Goal: Find contact information: Find contact information

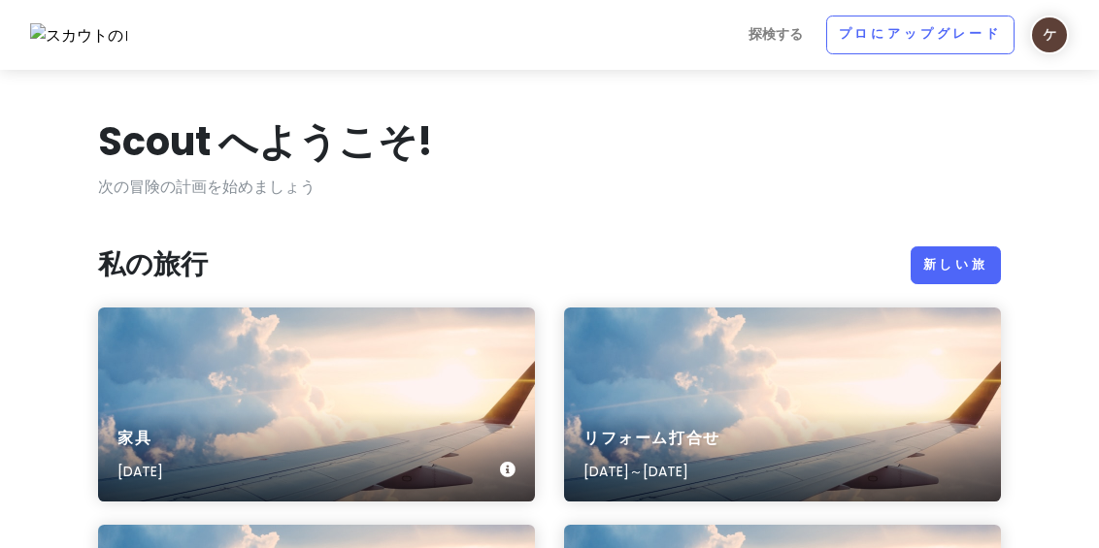
click at [360, 362] on div "家具 [DATE]" at bounding box center [316, 405] width 437 height 194
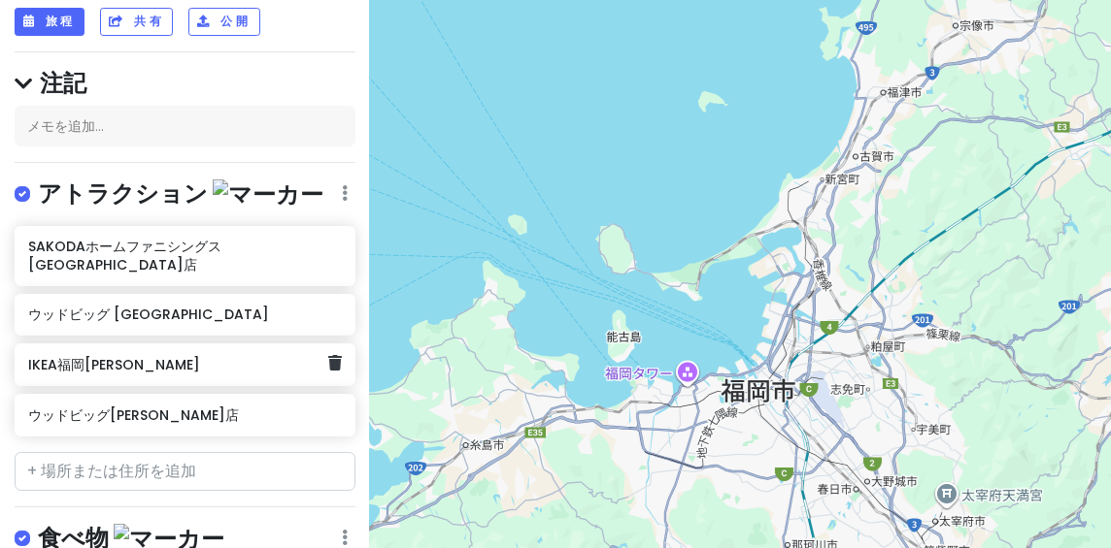
scroll to position [155, 0]
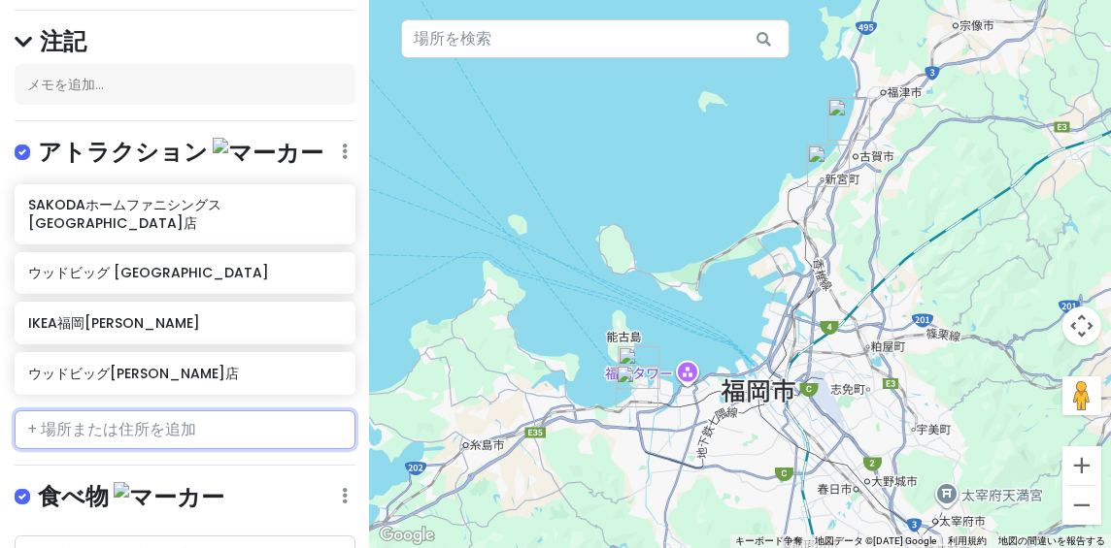
click at [83, 415] on input "text" at bounding box center [185, 430] width 341 height 39
paste input "サンゲツ福岡ショールーム"
type input "サンゲツ福岡ショールーム"
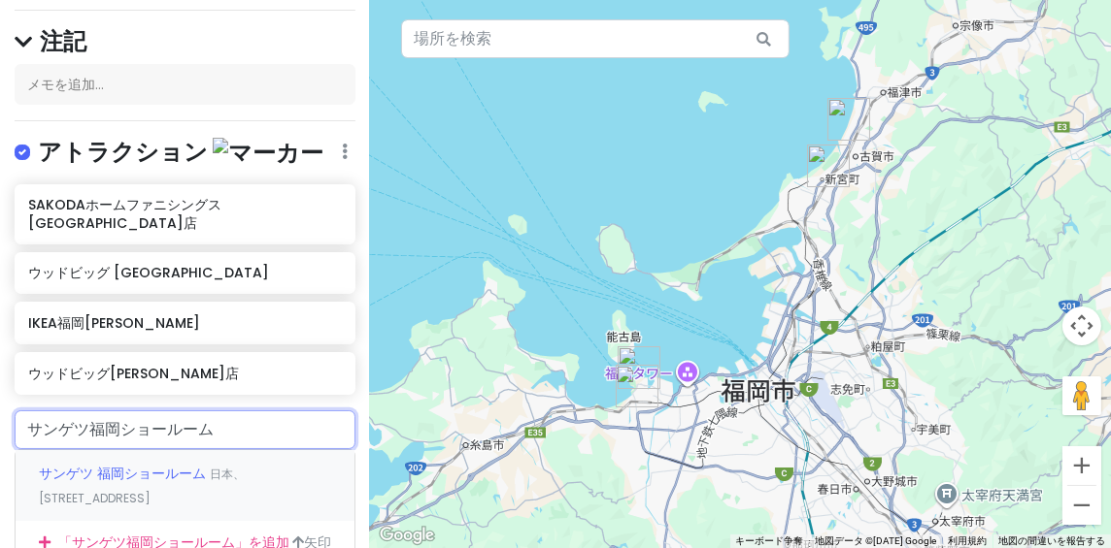
click at [117, 464] on font "サンゲツ 福岡ショールーム" at bounding box center [122, 473] width 167 height 19
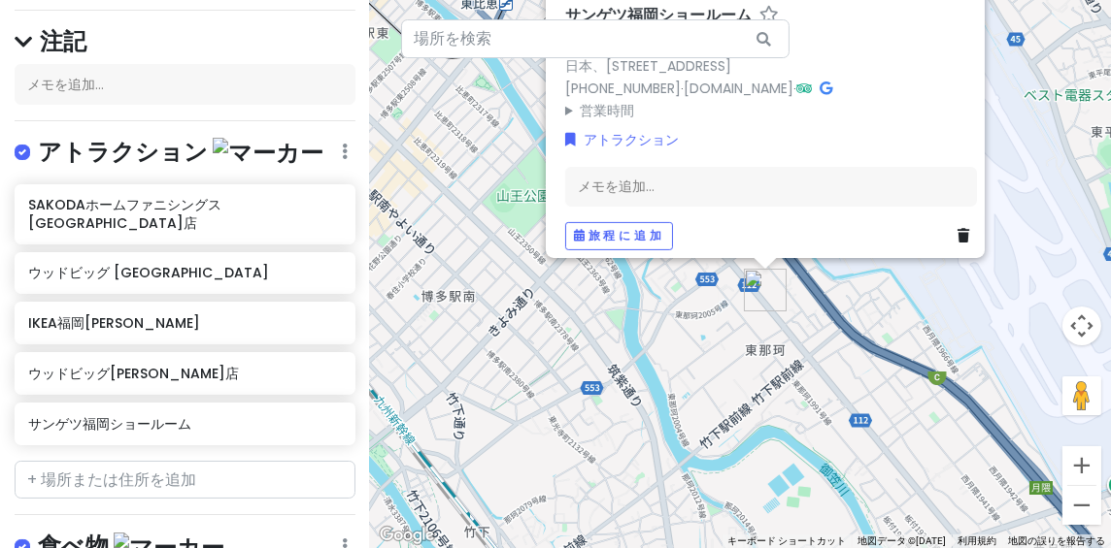
drag, startPoint x: 705, startPoint y: 375, endPoint x: 801, endPoint y: 422, distance: 107.2
click at [801, 422] on div "サンゲツ福岡ショールーム 4.0 （172） 日本、[STREET_ADDRESS] [PHONE_NUMBER] · [DOMAIN_NAME] · 営業時…" at bounding box center [740, 274] width 741 height 548
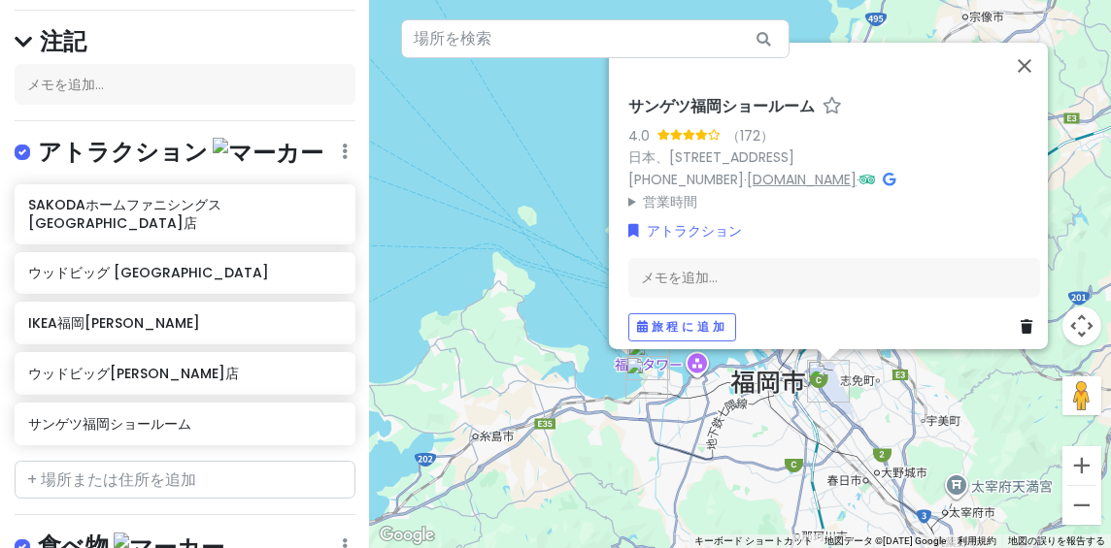
click at [825, 169] on font "[DOMAIN_NAME]" at bounding box center [802, 178] width 110 height 19
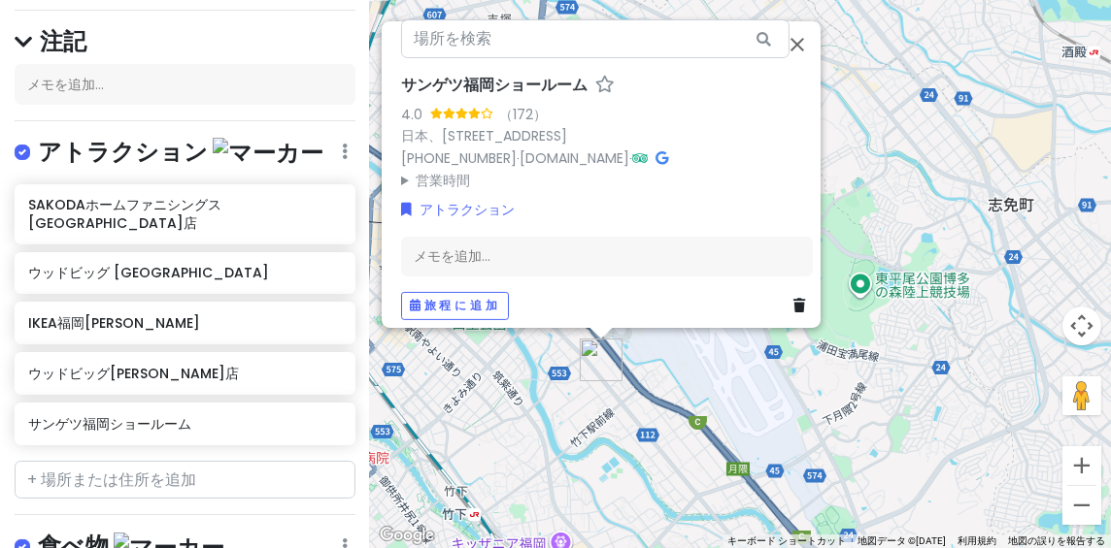
drag, startPoint x: 746, startPoint y: 406, endPoint x: 893, endPoint y: 406, distance: 147.6
click at [893, 406] on div "サンゲツ福岡ショールーム 4.0 （172） 日本、[STREET_ADDRESS] [PHONE_NUMBER] · [DOMAIN_NAME] · 営業時…" at bounding box center [740, 274] width 741 height 548
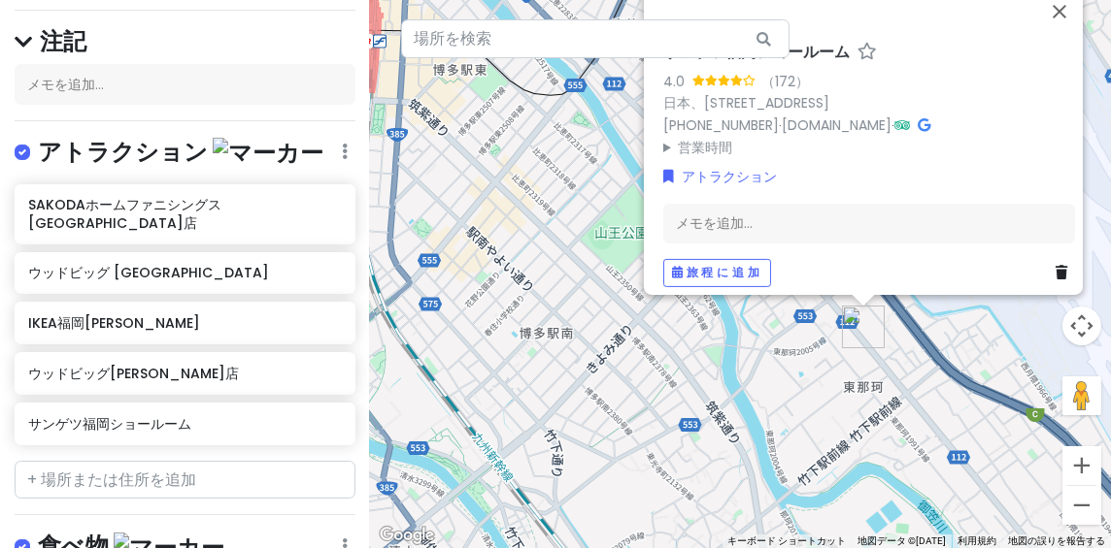
drag, startPoint x: 873, startPoint y: 390, endPoint x: 809, endPoint y: 379, distance: 65.1
click at [809, 379] on div "サンゲツ福岡ショールーム 4.0 （172） 日本、[STREET_ADDRESS] [PHONE_NUMBER] · [DOMAIN_NAME] · 営業時…" at bounding box center [740, 274] width 741 height 548
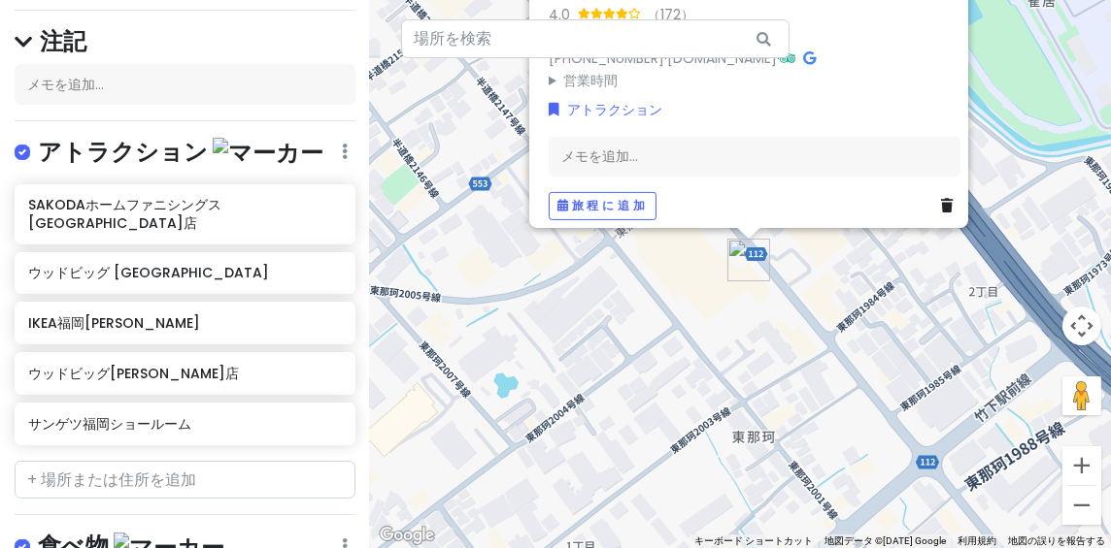
drag, startPoint x: 728, startPoint y: 329, endPoint x: 846, endPoint y: 355, distance: 120.3
click at [850, 363] on div "サンゲツ福岡ショールーム 4.0 （172） 日本、[STREET_ADDRESS] [PHONE_NUMBER] · [DOMAIN_NAME] · 営業時…" at bounding box center [740, 274] width 741 height 548
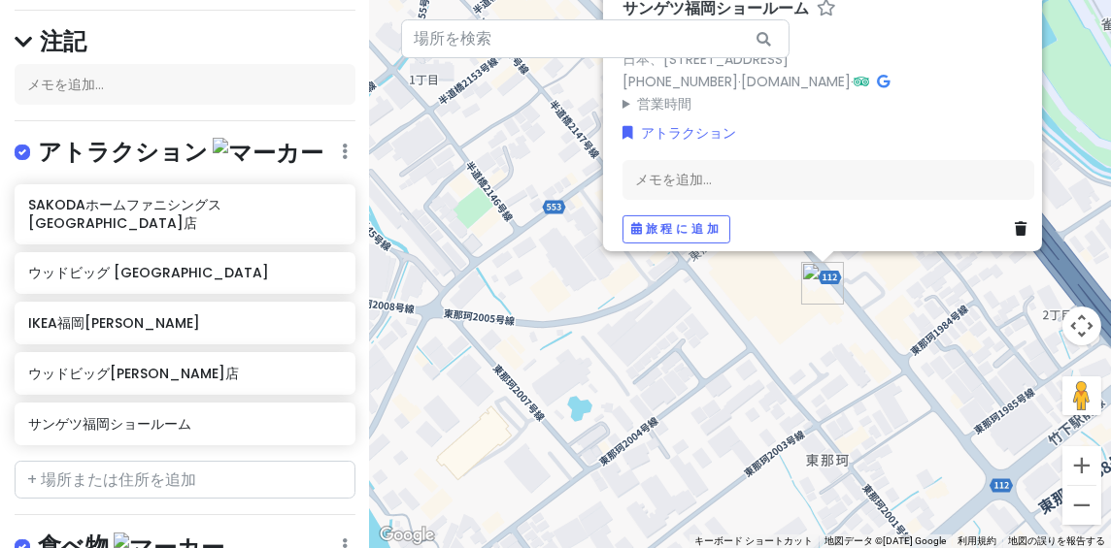
drag, startPoint x: 939, startPoint y: 290, endPoint x: 892, endPoint y: 426, distance: 143.7
click at [892, 426] on div "サンゲツ福岡ショールーム 4.0 （172） 日本、[STREET_ADDRESS] [PHONE_NUMBER] · [DOMAIN_NAME] · 営業時…" at bounding box center [740, 274] width 741 height 548
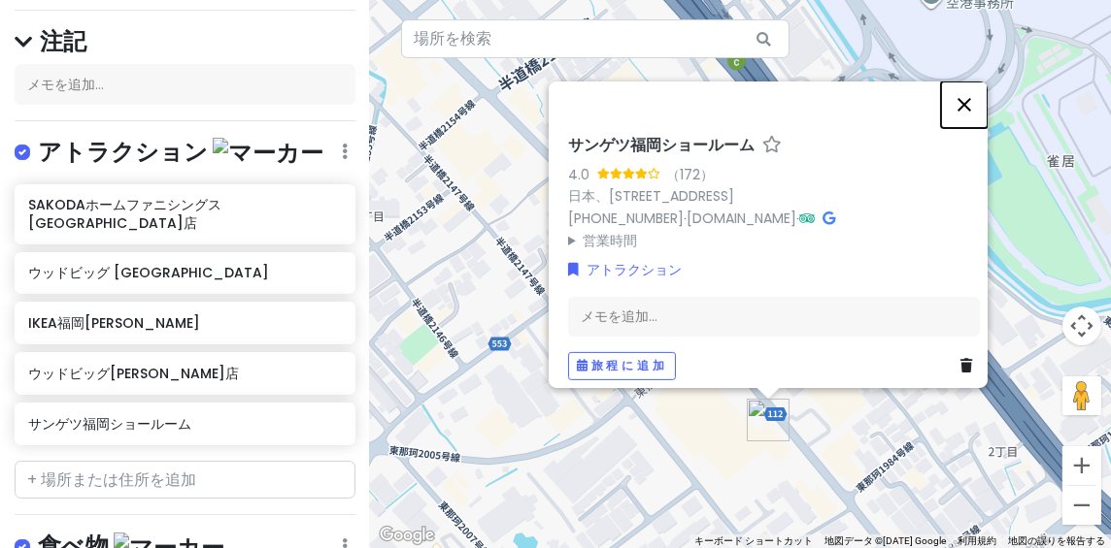
click at [976, 94] on button "閉じる" at bounding box center [964, 104] width 47 height 47
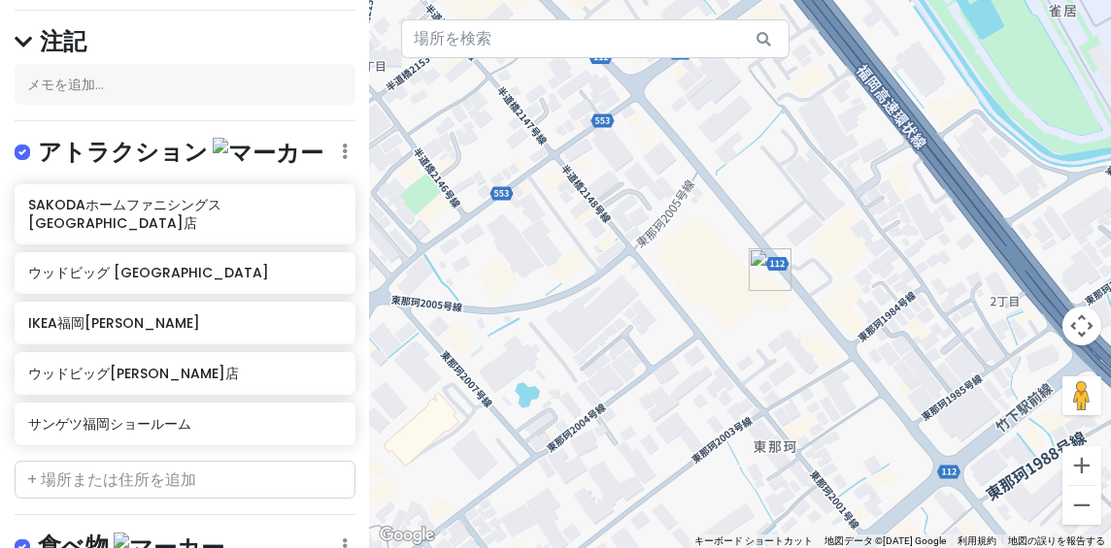
drag, startPoint x: 848, startPoint y: 338, endPoint x: 850, endPoint y: 179, distance: 159.2
click at [850, 178] on div at bounding box center [740, 274] width 741 height 548
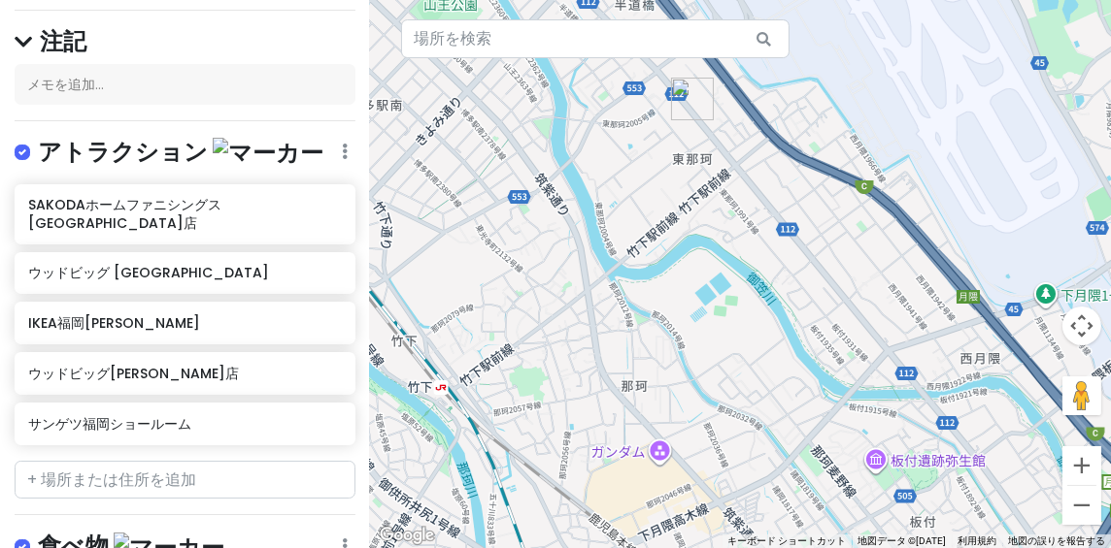
drag, startPoint x: 879, startPoint y: 230, endPoint x: 733, endPoint y: 159, distance: 162.8
click at [733, 158] on div at bounding box center [740, 274] width 741 height 548
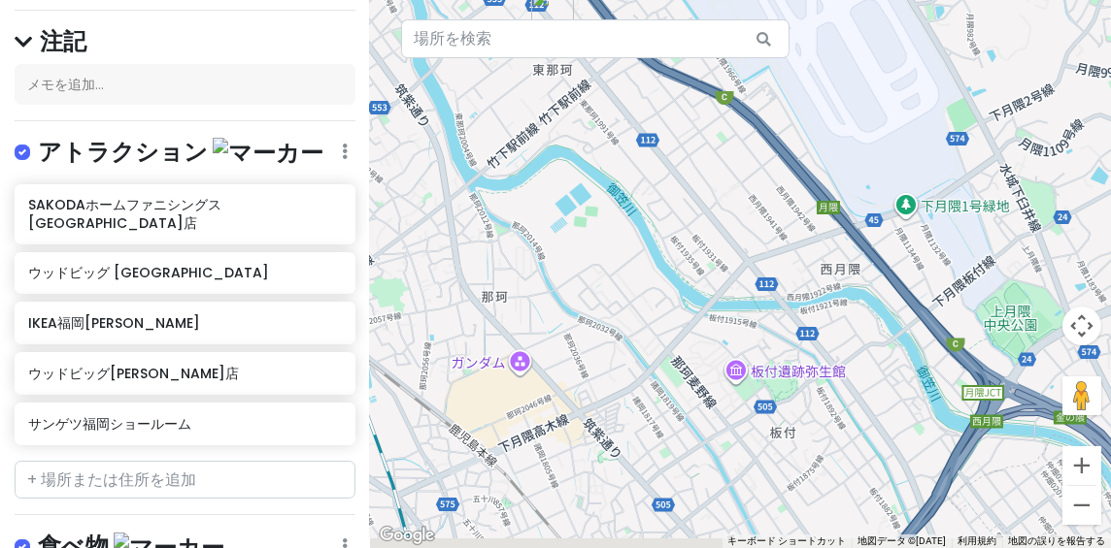
drag, startPoint x: 806, startPoint y: 267, endPoint x: 662, endPoint y: 178, distance: 169.2
click at [662, 178] on div at bounding box center [740, 274] width 741 height 548
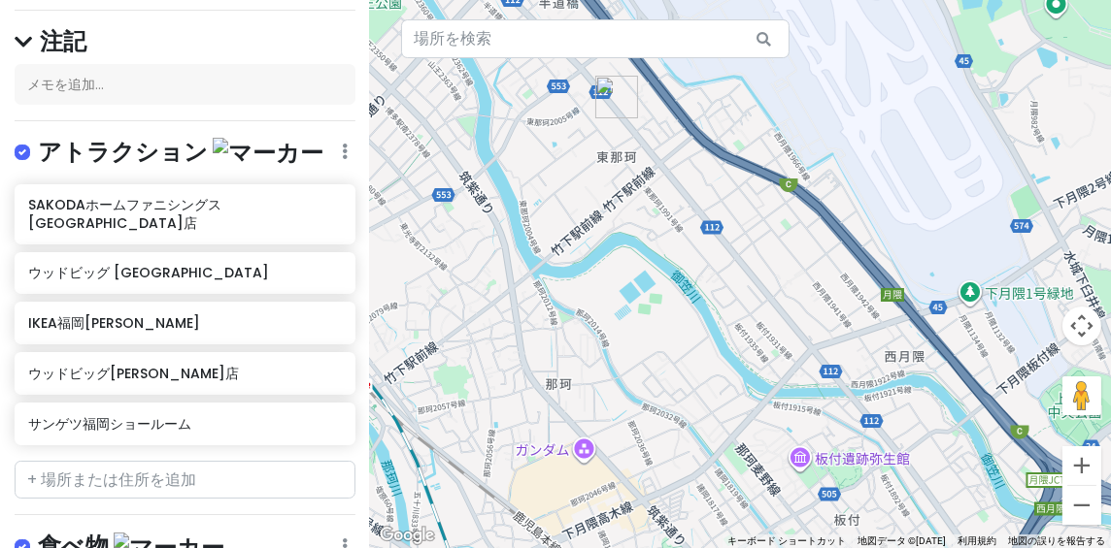
drag, startPoint x: 633, startPoint y: 275, endPoint x: 696, endPoint y: 362, distance: 107.8
click at [696, 362] on div at bounding box center [740, 274] width 741 height 548
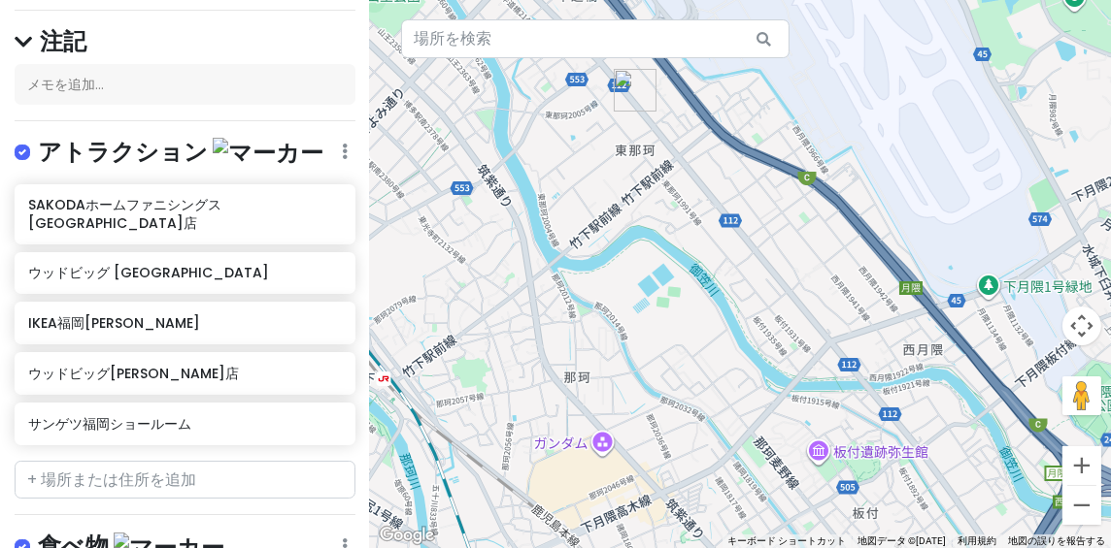
drag, startPoint x: 666, startPoint y: 309, endPoint x: 761, endPoint y: 316, distance: 95.4
click at [762, 316] on div at bounding box center [740, 274] width 741 height 548
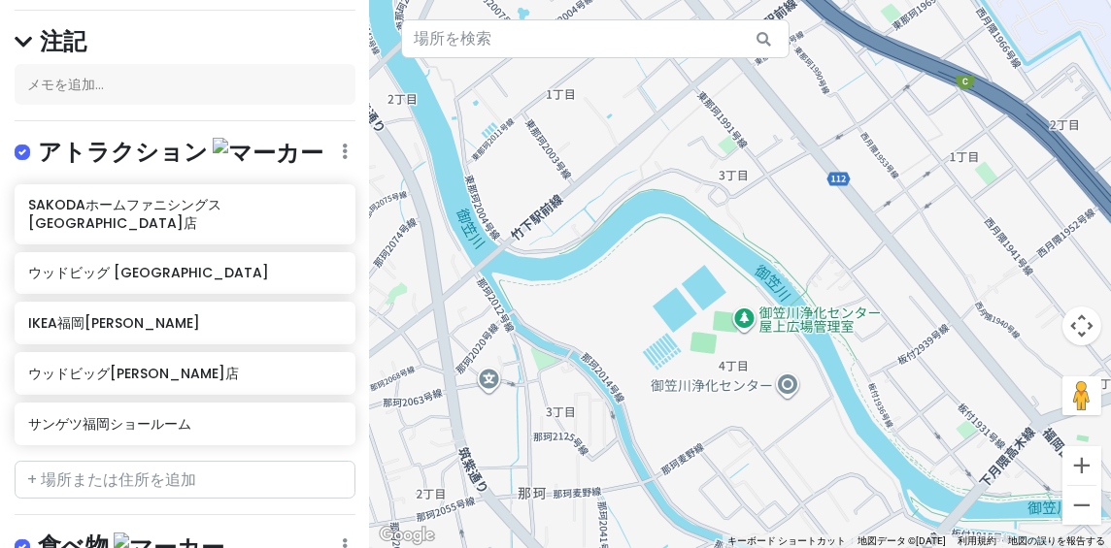
drag, startPoint x: 643, startPoint y: 149, endPoint x: 657, endPoint y: 364, distance: 215.0
click at [656, 355] on div at bounding box center [740, 274] width 741 height 548
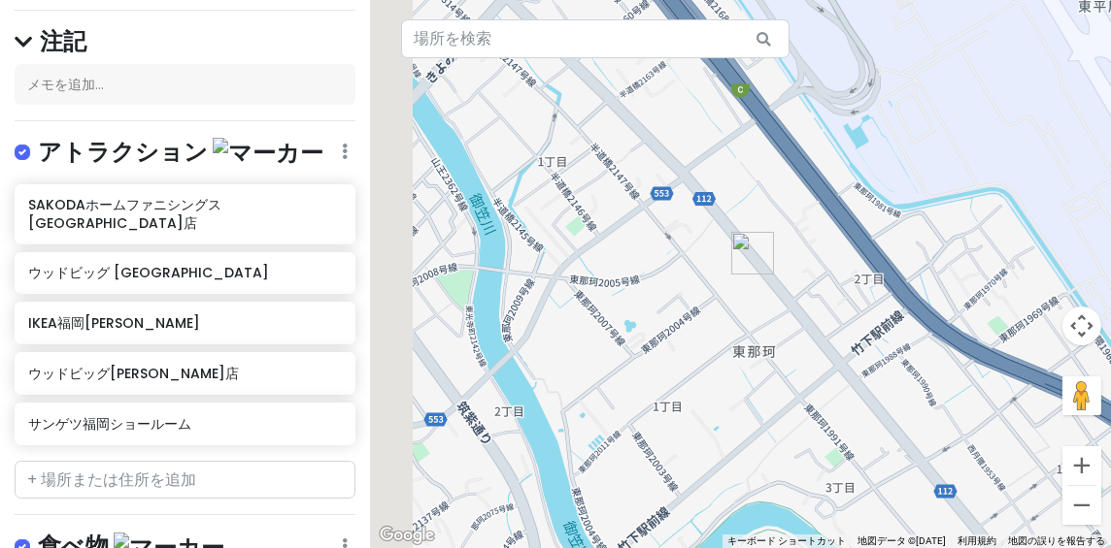
drag, startPoint x: 649, startPoint y: 332, endPoint x: 772, endPoint y: 324, distance: 122.6
click at [772, 324] on div at bounding box center [740, 274] width 741 height 548
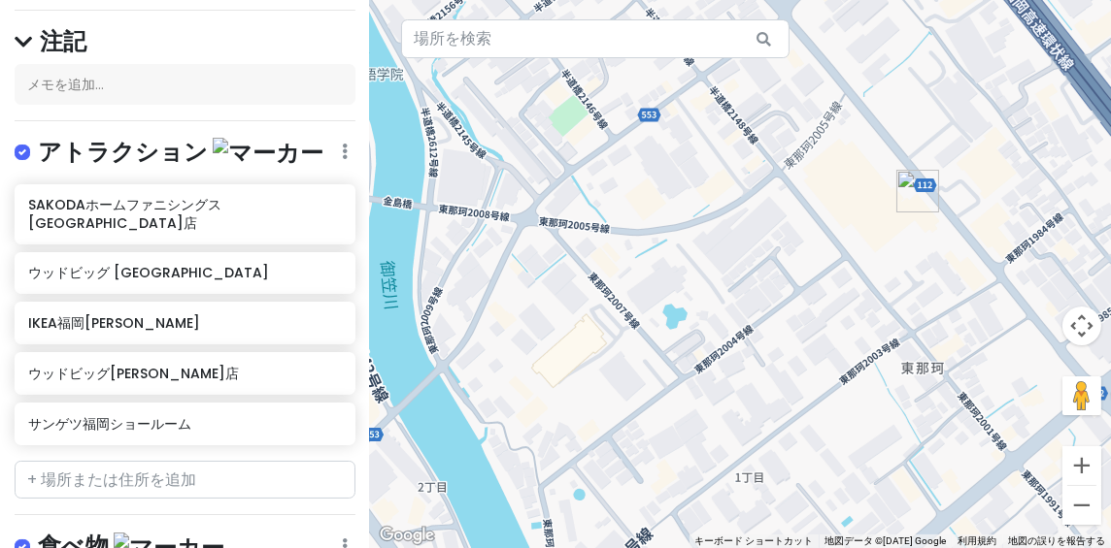
drag, startPoint x: 868, startPoint y: 243, endPoint x: 794, endPoint y: 253, distance: 74.5
click at [794, 253] on div at bounding box center [740, 274] width 741 height 548
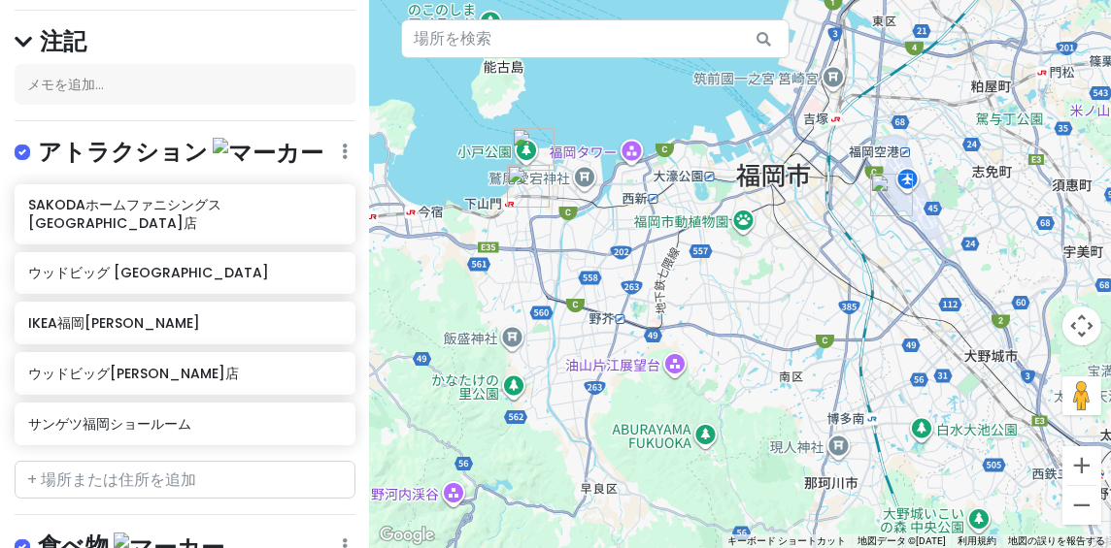
drag, startPoint x: 719, startPoint y: 189, endPoint x: 825, endPoint y: 238, distance: 116.4
click at [824, 240] on div at bounding box center [740, 274] width 741 height 548
